Goal: Task Accomplishment & Management: Manage account settings

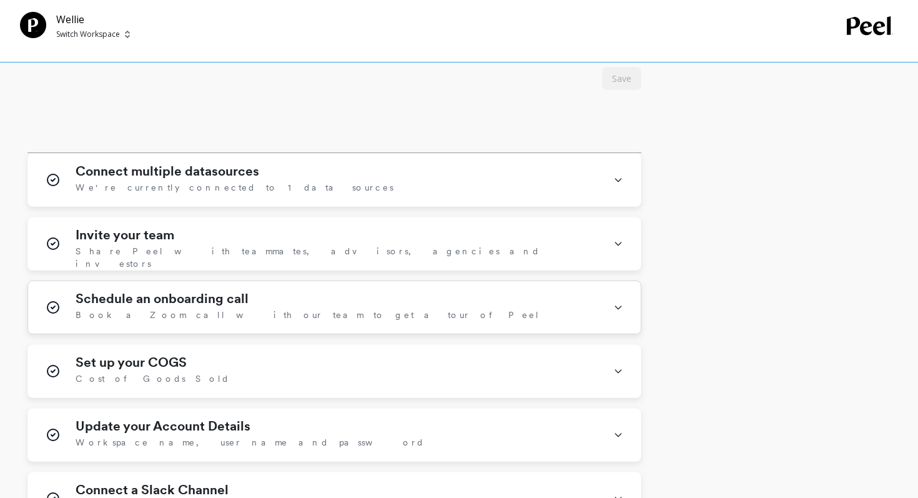
scroll to position [700, 0]
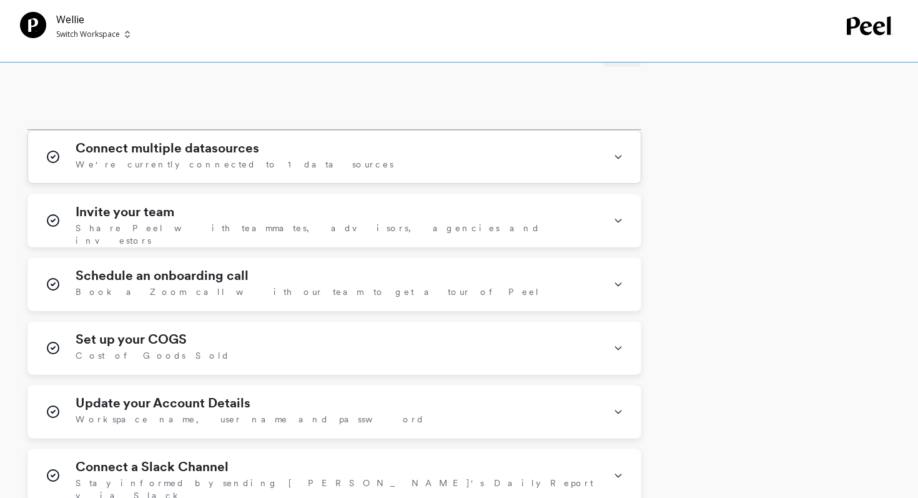
click at [267, 154] on div "Connect multiple datasources We're currently connected to 1 data sources" at bounding box center [337, 157] width 523 height 32
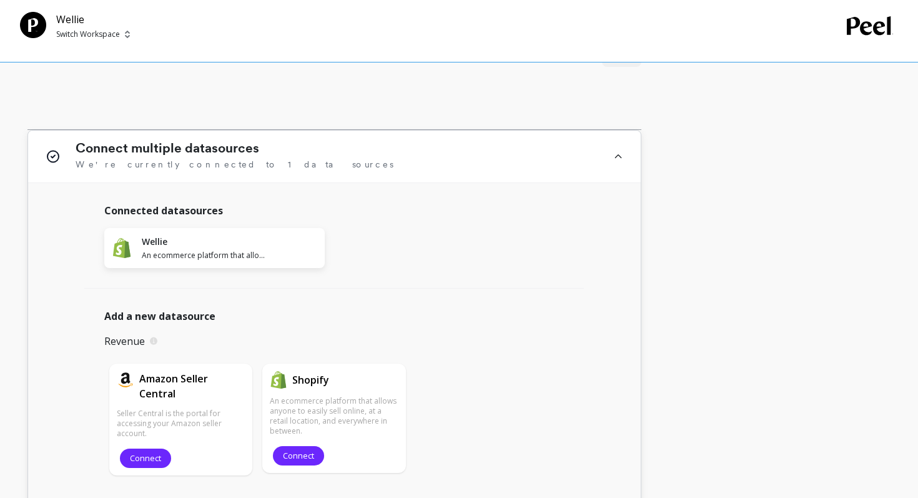
click at [267, 154] on div "Connect multiple datasources We're currently connected to 1 data sources" at bounding box center [337, 157] width 523 height 32
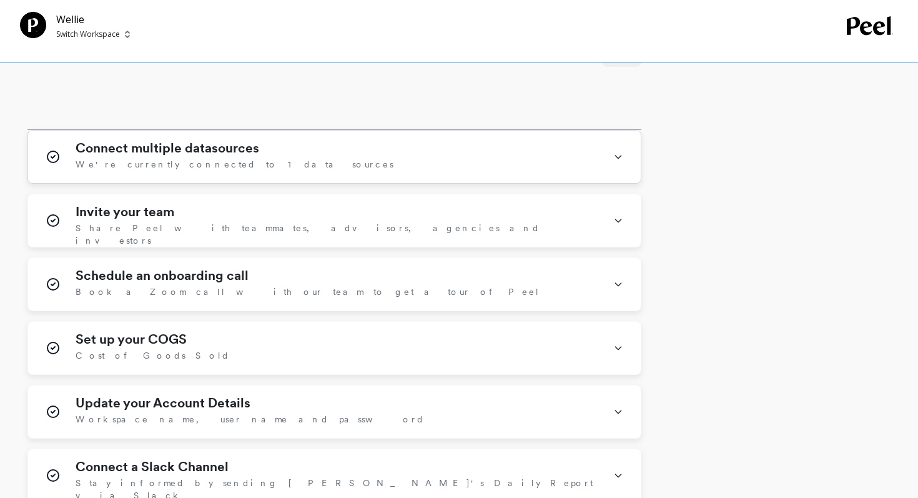
click at [279, 151] on div "Connect multiple datasources We're currently connected to 1 data sources" at bounding box center [337, 157] width 523 height 32
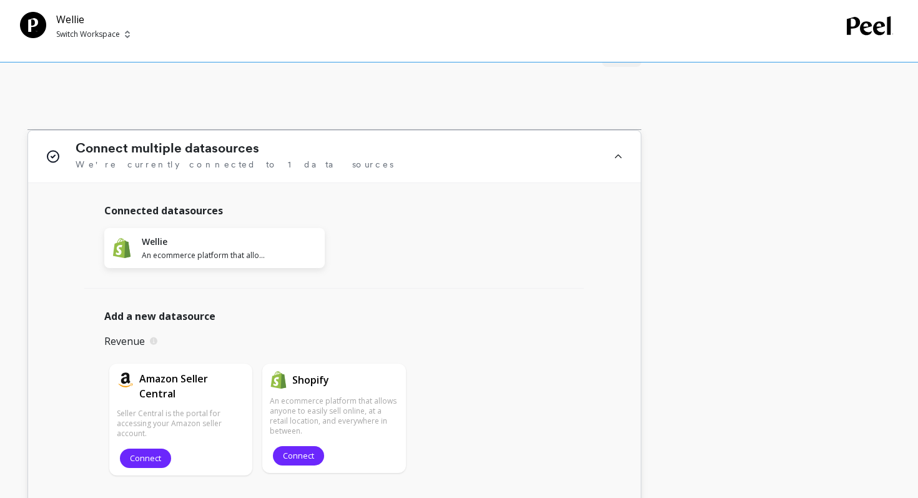
click at [279, 151] on div "Connect multiple datasources We're currently connected to 1 data sources" at bounding box center [337, 157] width 523 height 32
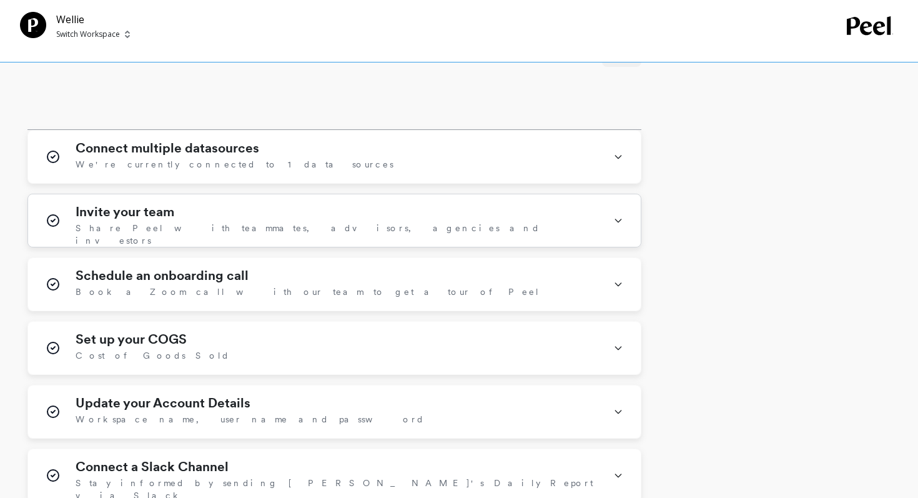
click at [234, 207] on div "Invite your team Share Peel with teammates, advisors, agencies and investors" at bounding box center [337, 220] width 523 height 32
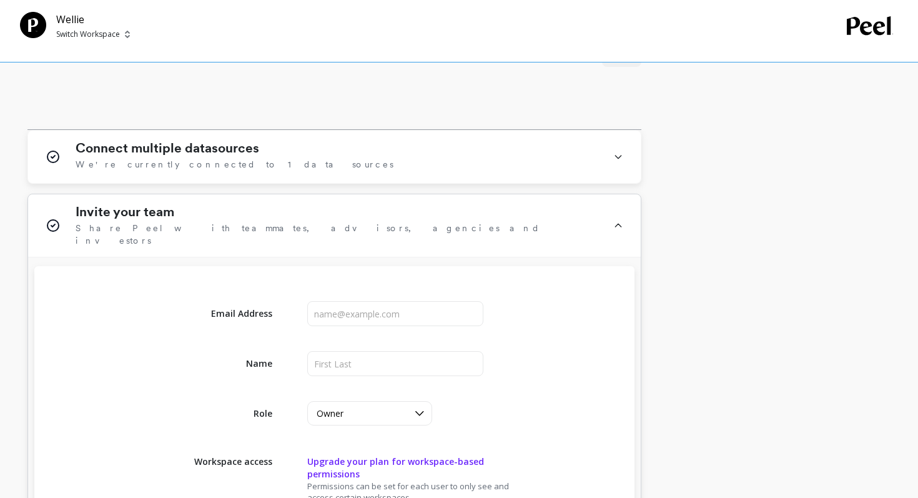
click at [234, 207] on div "Invite your team Share Peel with teammates, advisors, agencies and investors" at bounding box center [337, 225] width 523 height 42
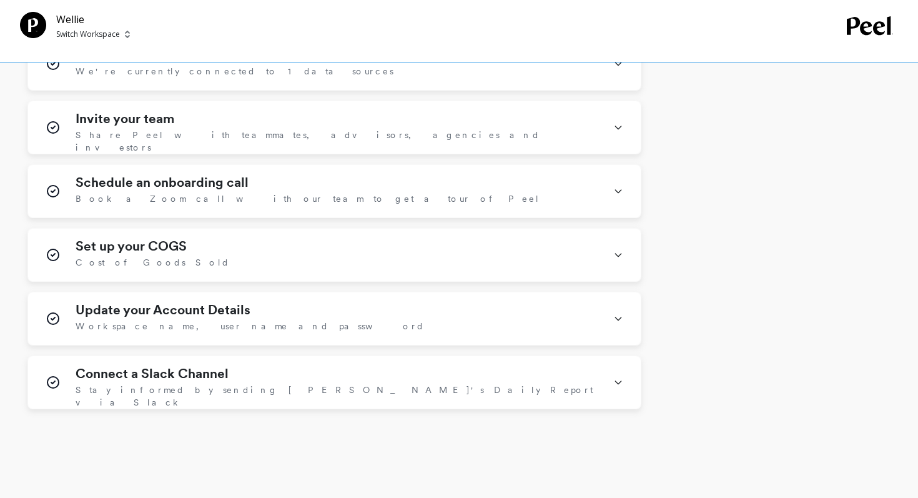
scroll to position [794, 0]
click at [600, 247] on div "Set up your COGS Cost of Goods Sold" at bounding box center [334, 253] width 613 height 52
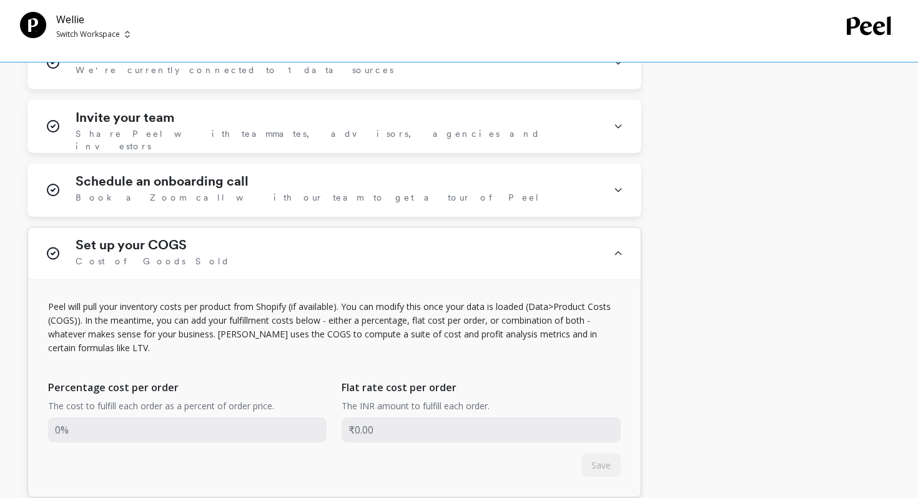
click at [600, 247] on div "Set up your COGS Cost of Goods Sold" at bounding box center [334, 253] width 613 height 52
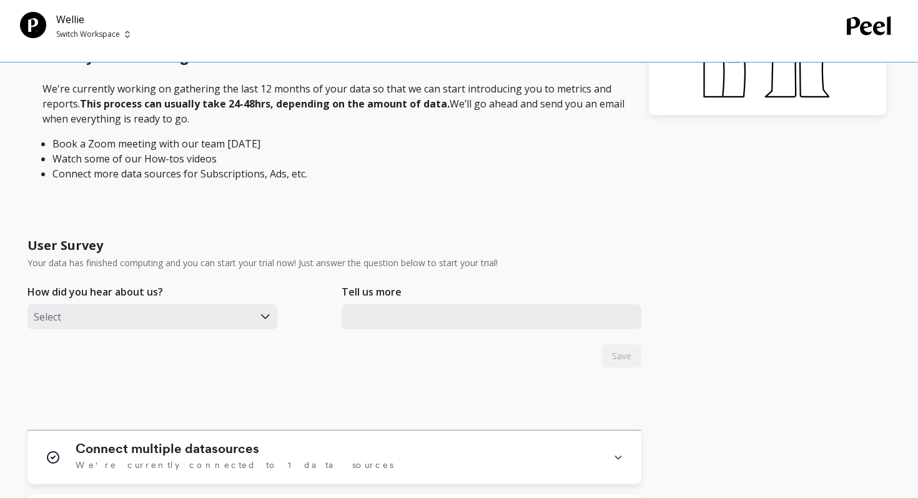
scroll to position [0, 0]
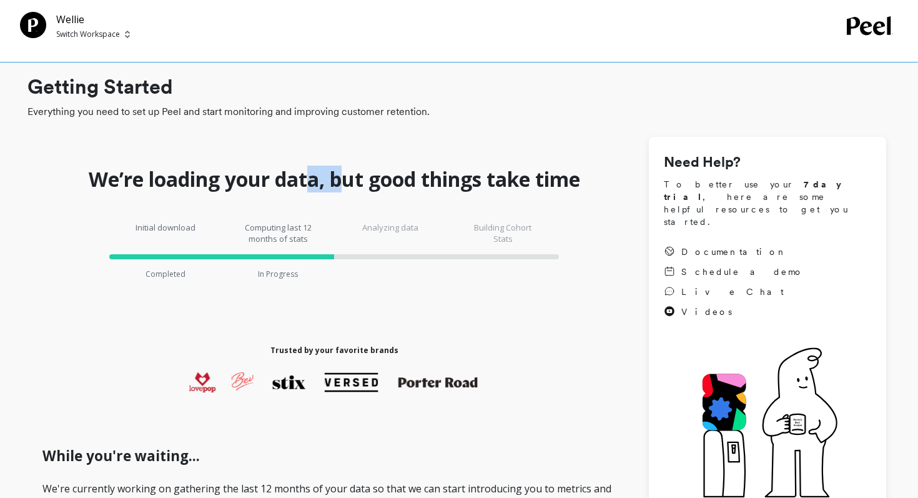
drag, startPoint x: 329, startPoint y: 184, endPoint x: 345, endPoint y: 179, distance: 17.2
click at [345, 179] on h1 "We’re loading your data, but good things take time" at bounding box center [335, 179] width 492 height 25
drag, startPoint x: 333, startPoint y: 179, endPoint x: 365, endPoint y: 180, distance: 32.5
click at [365, 180] on h1 "We’re loading your data, but good things take time" at bounding box center [335, 179] width 492 height 25
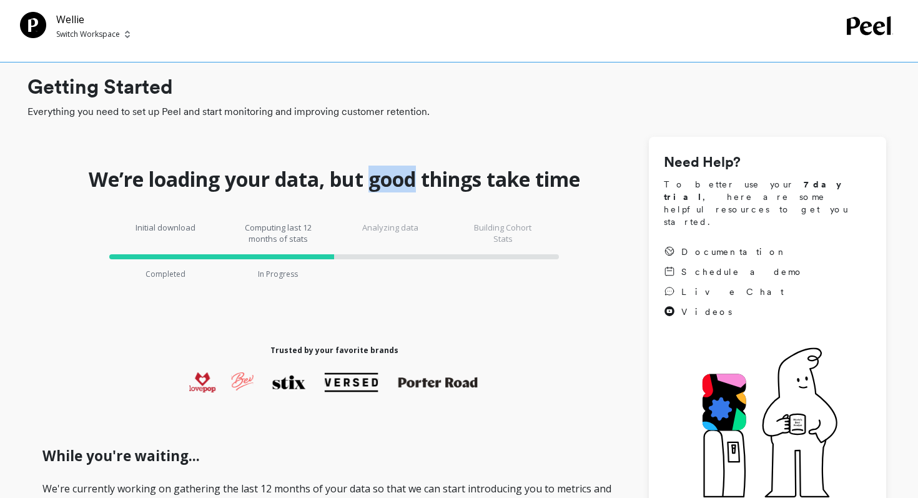
drag, startPoint x: 372, startPoint y: 182, endPoint x: 420, endPoint y: 180, distance: 48.1
click at [420, 180] on h1 "We’re loading your data, but good things take time" at bounding box center [335, 179] width 492 height 25
drag, startPoint x: 426, startPoint y: 182, endPoint x: 535, endPoint y: 178, distance: 108.7
click at [535, 179] on h1 "We’re loading your data, but good things take time" at bounding box center [335, 179] width 492 height 25
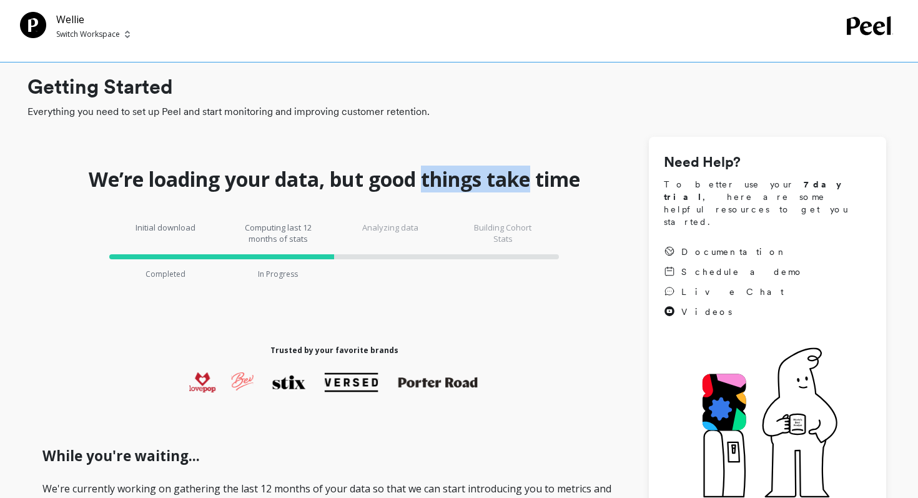
click at [535, 178] on h1 "We’re loading your data, but good things take time" at bounding box center [335, 179] width 492 height 25
drag, startPoint x: 545, startPoint y: 180, endPoint x: 583, endPoint y: 179, distance: 38.1
click at [580, 179] on h1 "We’re loading your data, but good things take time" at bounding box center [335, 179] width 492 height 25
drag, startPoint x: 590, startPoint y: 179, endPoint x: 541, endPoint y: 179, distance: 49.3
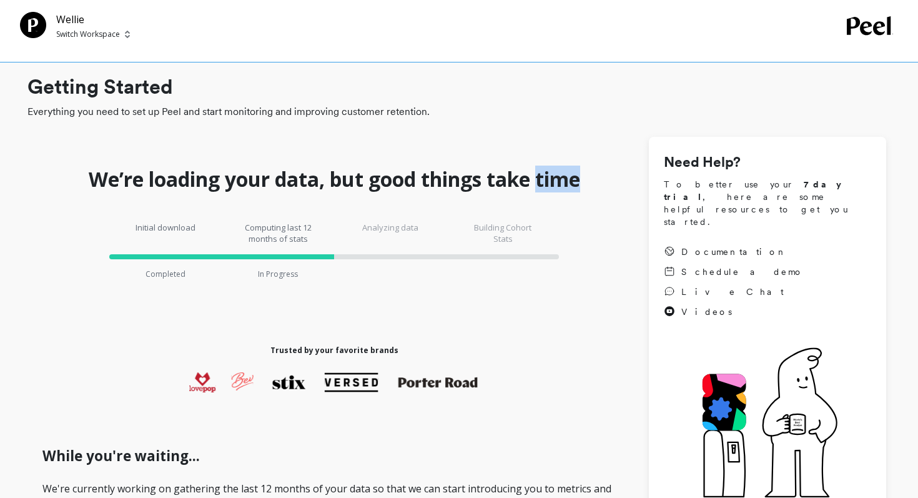
click at [541, 179] on h1 "We’re loading your data, but good things take time" at bounding box center [335, 179] width 492 height 25
